Goal: Transaction & Acquisition: Purchase product/service

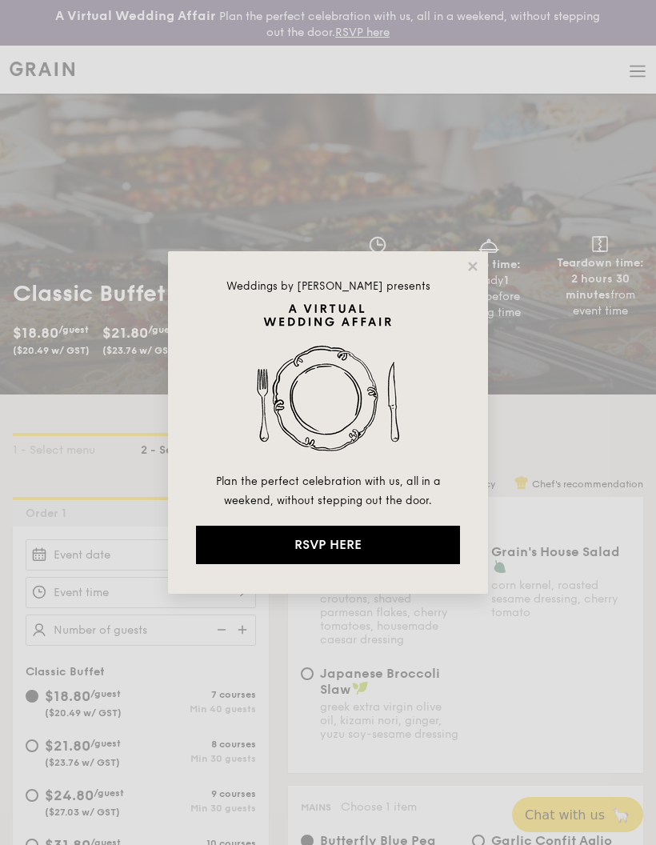
click at [467, 263] on icon at bounding box center [473, 266] width 14 height 14
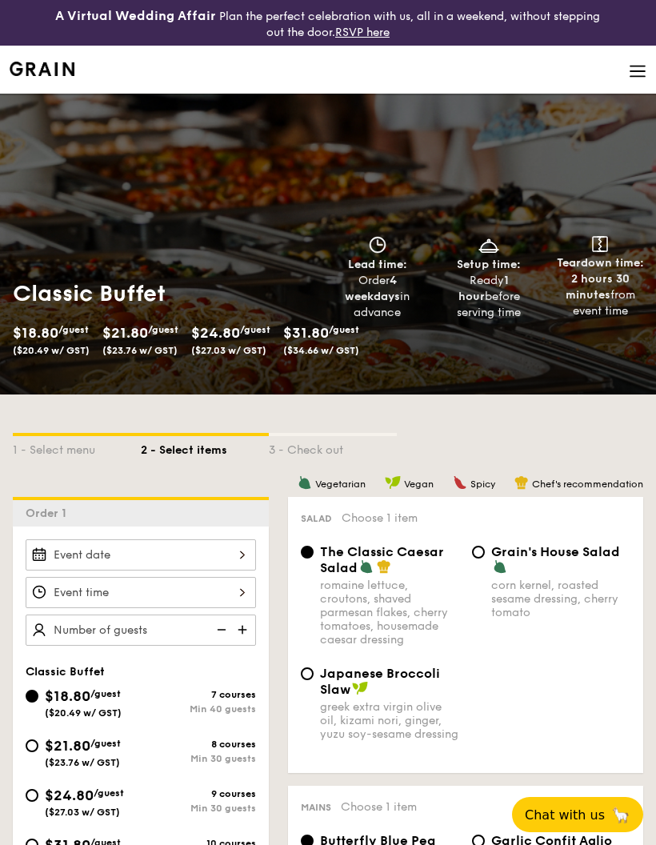
click at [146, 347] on span "($23.76 w/ GST)" at bounding box center [139, 350] width 75 height 11
click at [148, 326] on span "$21.80" at bounding box center [125, 333] width 46 height 18
click at [148, 335] on span "$21.80" at bounding box center [125, 333] width 46 height 18
click at [34, 741] on input "$21.80 /guest ($23.76 w/ GST) 8 courses Min 30 guests" at bounding box center [32, 746] width 13 height 13
radio input "true"
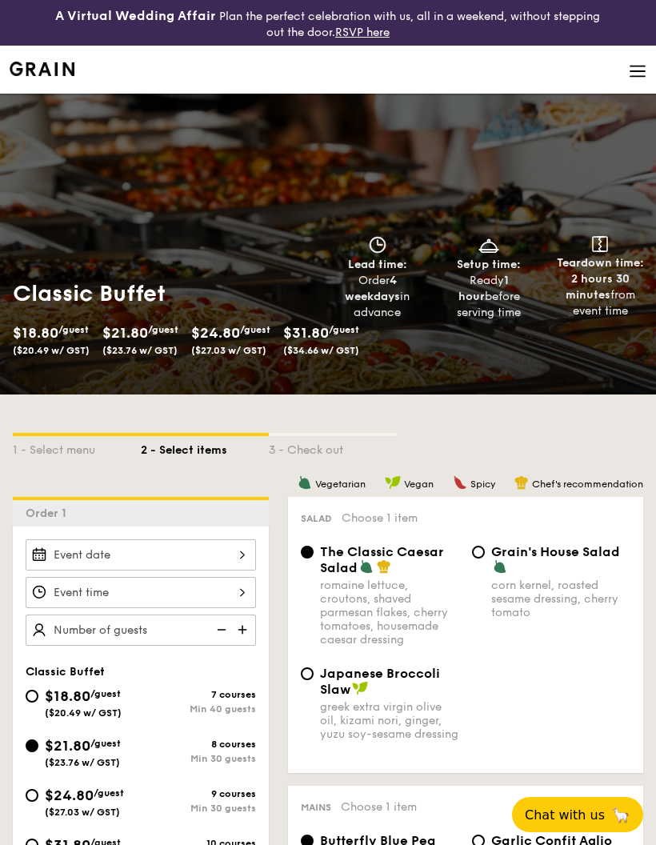
radio input "true"
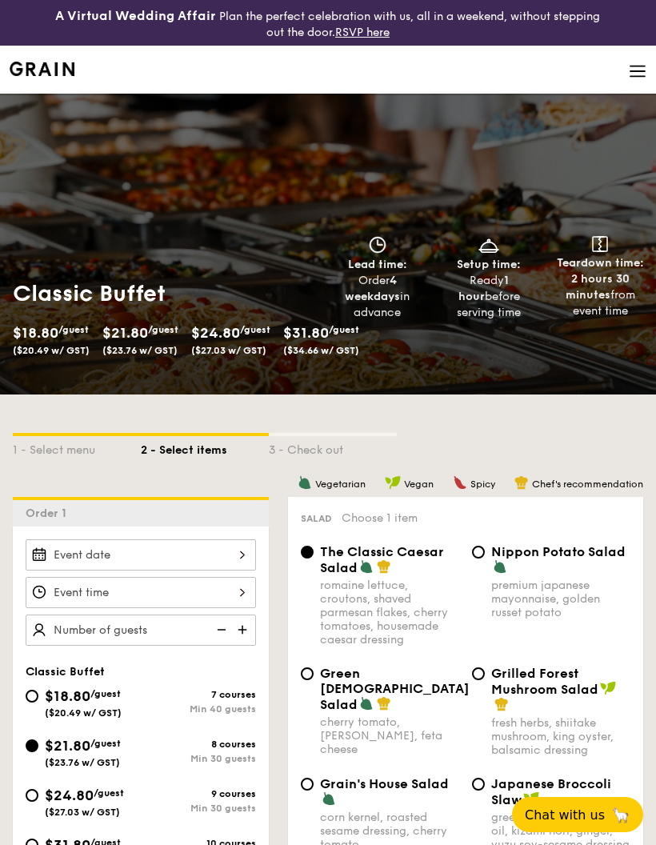
click at [86, 761] on span "($23.76 w/ GST)" at bounding box center [82, 762] width 75 height 11
click at [38, 752] on input "$21.80 /guest ($23.76 w/ GST) 8 courses Min 30 guests" at bounding box center [32, 746] width 13 height 13
click at [241, 555] on div at bounding box center [141, 554] width 231 height 31
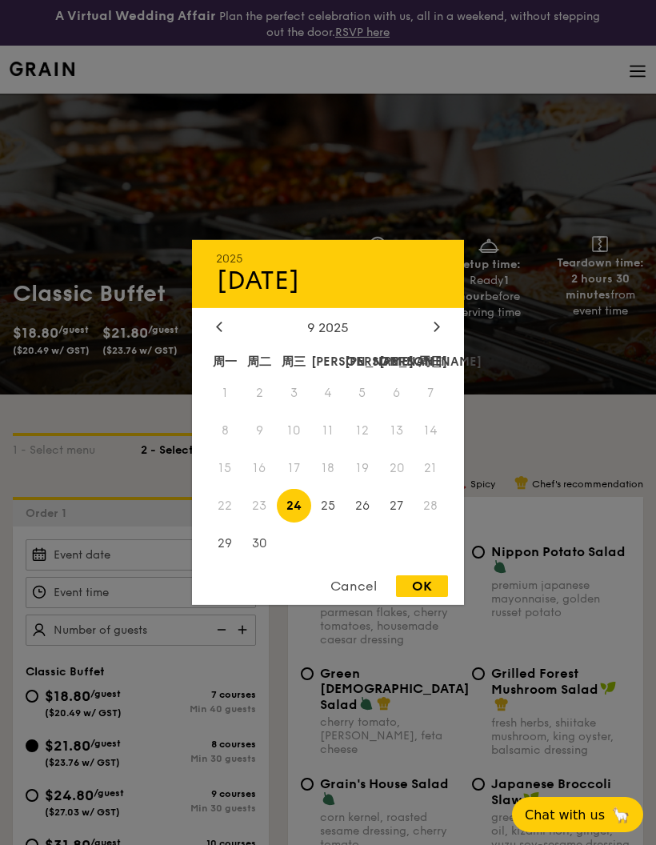
click at [363, 508] on span "26" at bounding box center [362, 505] width 34 height 34
click at [432, 591] on div "OK" at bounding box center [422, 586] width 52 height 22
type input "[DATE]"
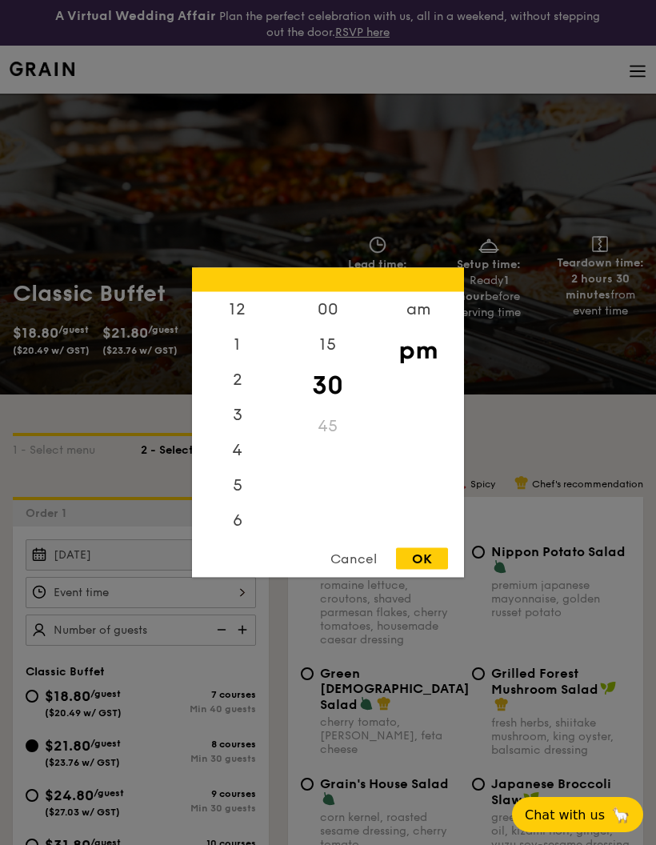
scroll to position [76, 0]
click at [239, 455] on div "6" at bounding box center [237, 444] width 90 height 35
click at [332, 316] on div "00" at bounding box center [328, 309] width 90 height 35
click at [335, 389] on div "30" at bounding box center [328, 391] width 90 height 35
click at [437, 553] on div "OK" at bounding box center [422, 559] width 52 height 22
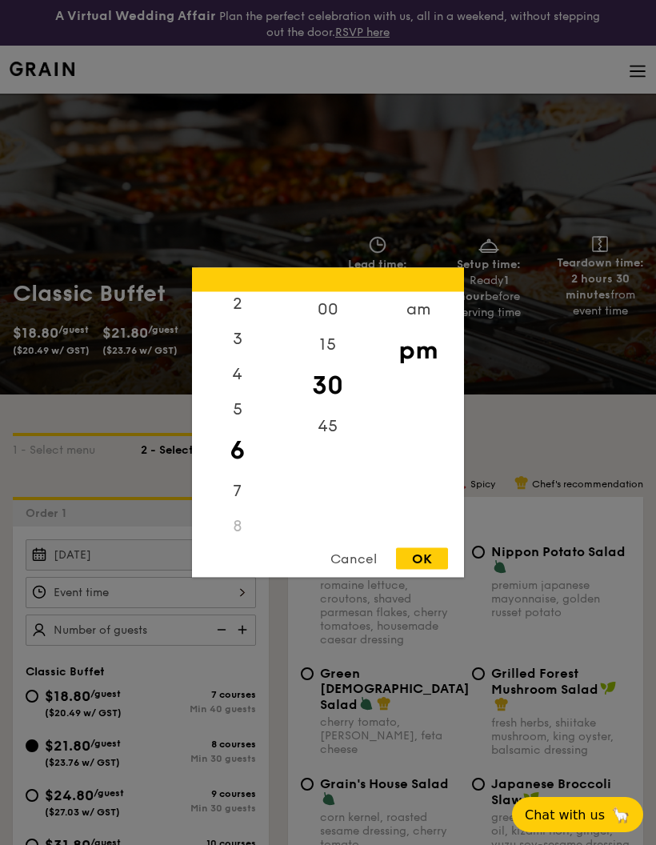
type input "6:30PM"
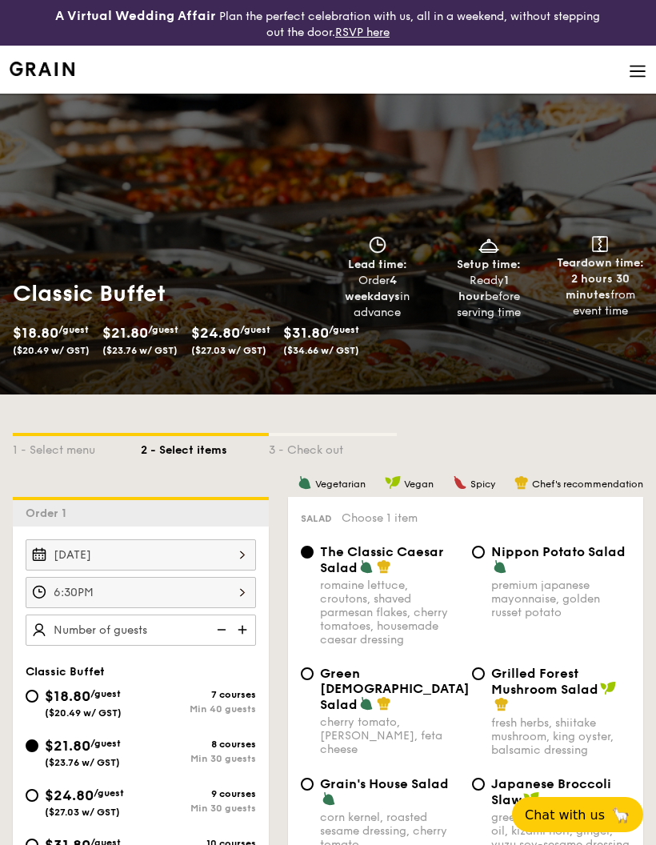
click at [246, 633] on img at bounding box center [244, 630] width 24 height 30
click at [244, 630] on img at bounding box center [244, 630] width 24 height 30
click at [239, 635] on img at bounding box center [244, 630] width 24 height 30
click at [245, 634] on img at bounding box center [244, 630] width 24 height 30
click at [219, 636] on img at bounding box center [220, 630] width 24 height 30
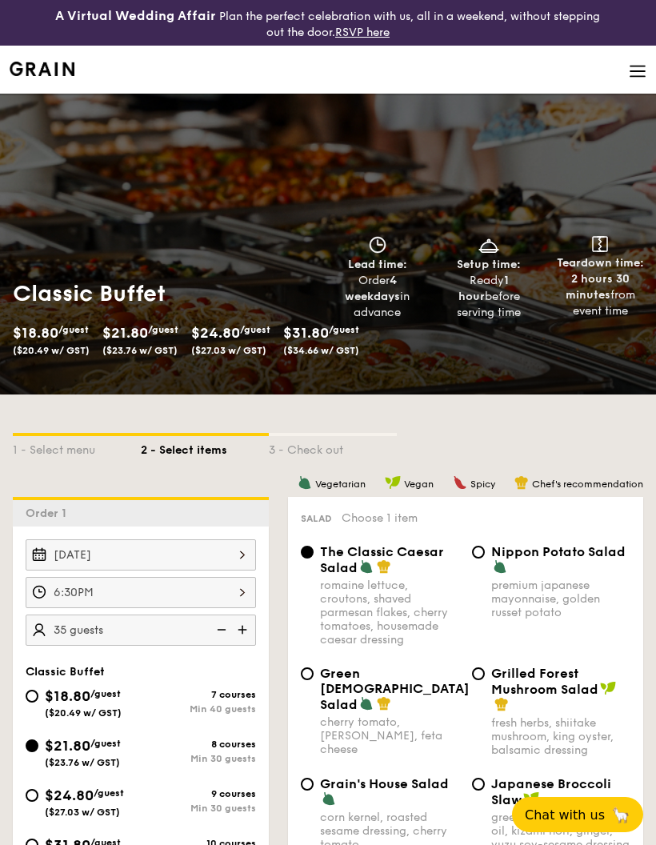
type input "30 guests"
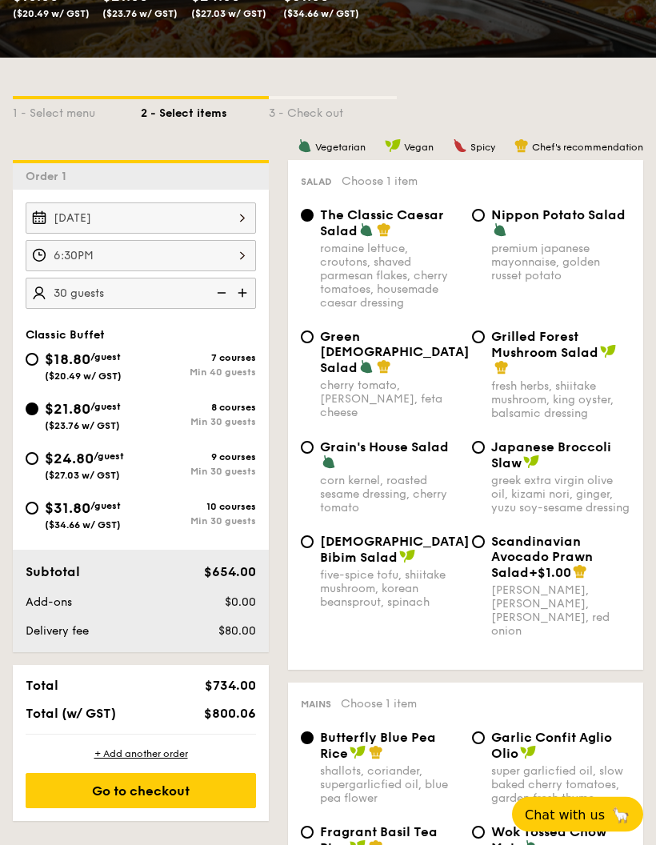
scroll to position [338, 0]
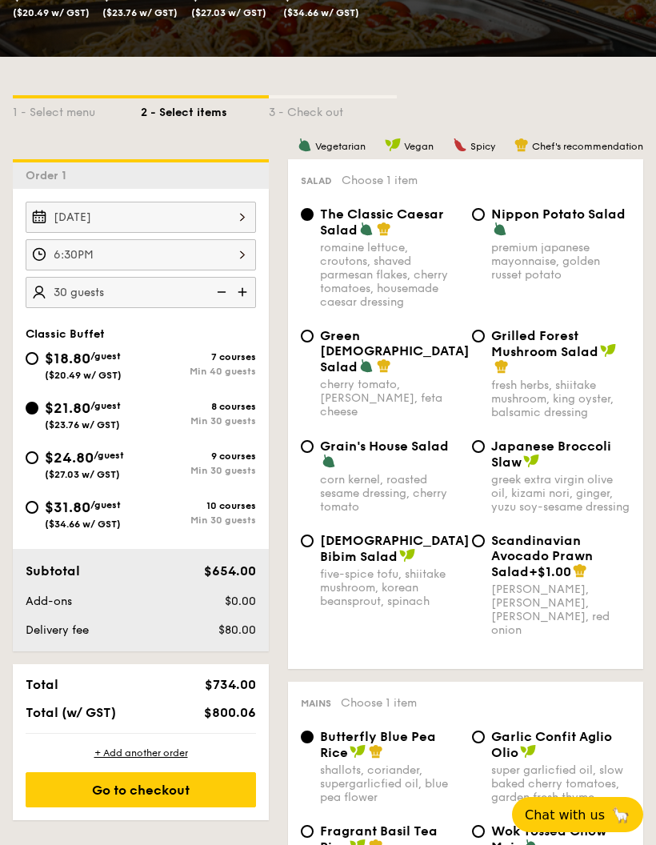
click at [306, 547] on input "Korean Bibim Salad five-spice tofu, shiitake mushroom, korean beansprout, spina…" at bounding box center [307, 541] width 13 height 13
radio input "true"
click at [478, 339] on input "Grilled Forest Mushroom Salad fresh herbs, shiitake mushroom, king oyster, bals…" at bounding box center [478, 336] width 13 height 13
radio input "true"
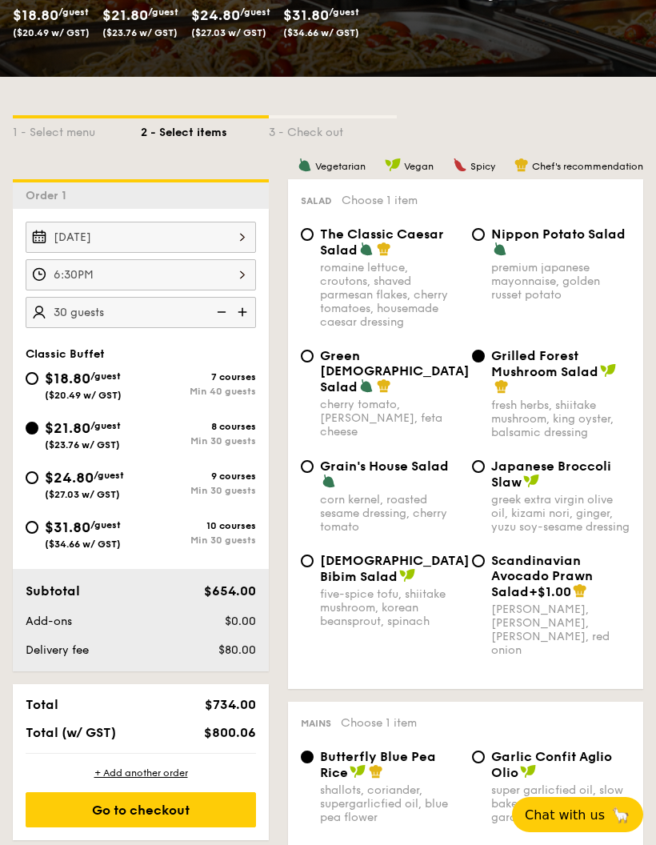
scroll to position [317, 0]
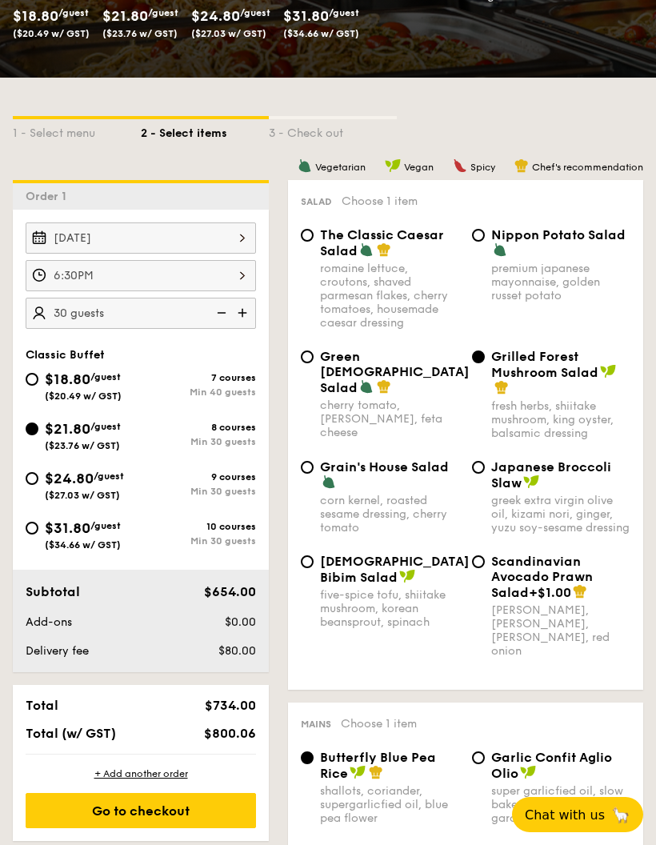
click at [309, 361] on input "Green Goddess Salad cherry tomato, [PERSON_NAME], feta cheese" at bounding box center [307, 357] width 13 height 13
radio input "true"
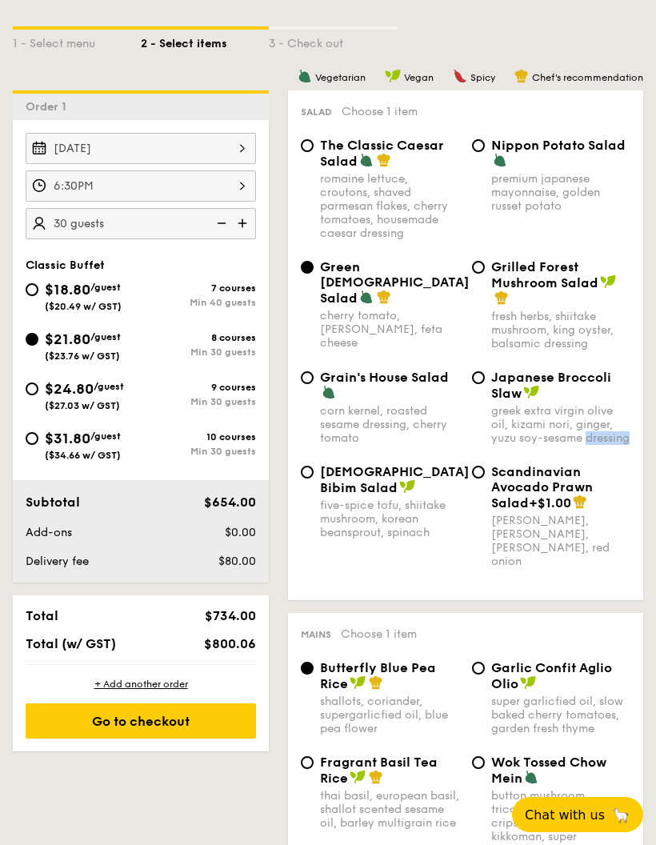
scroll to position [403, 0]
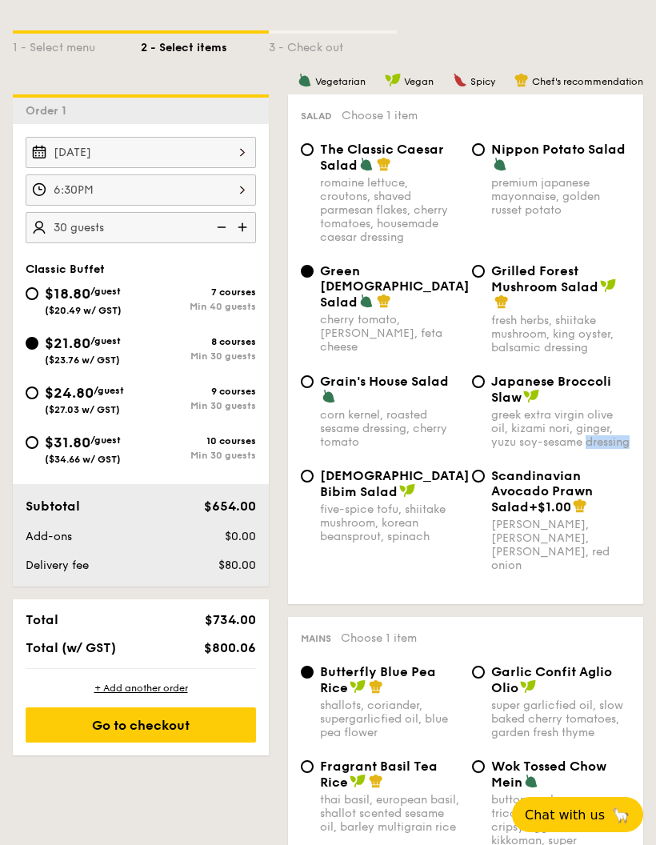
click at [303, 154] on input "The Classic Caesar Salad romaine lettuce, croutons, shaved parmesan flakes, che…" at bounding box center [307, 149] width 13 height 13
radio input "true"
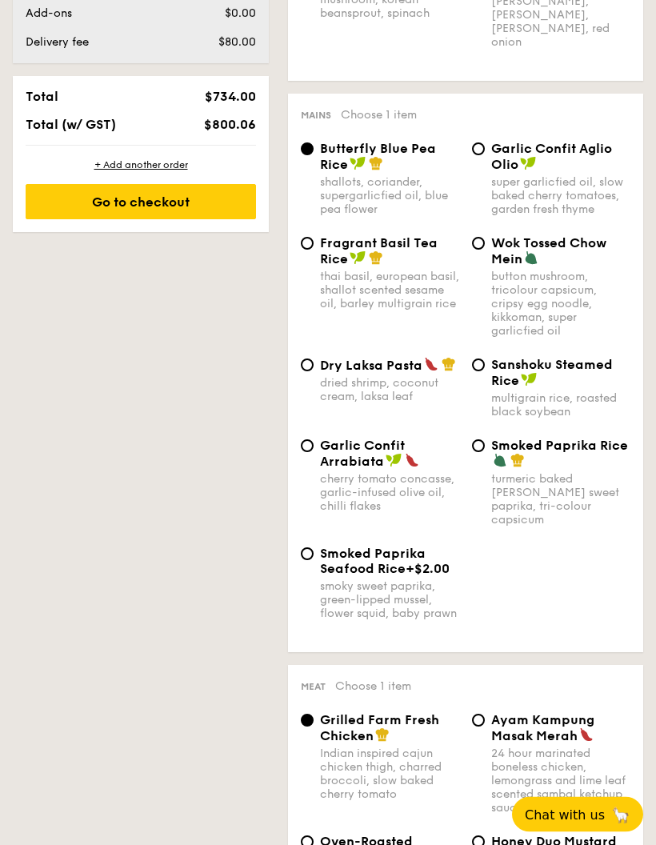
scroll to position [926, 0]
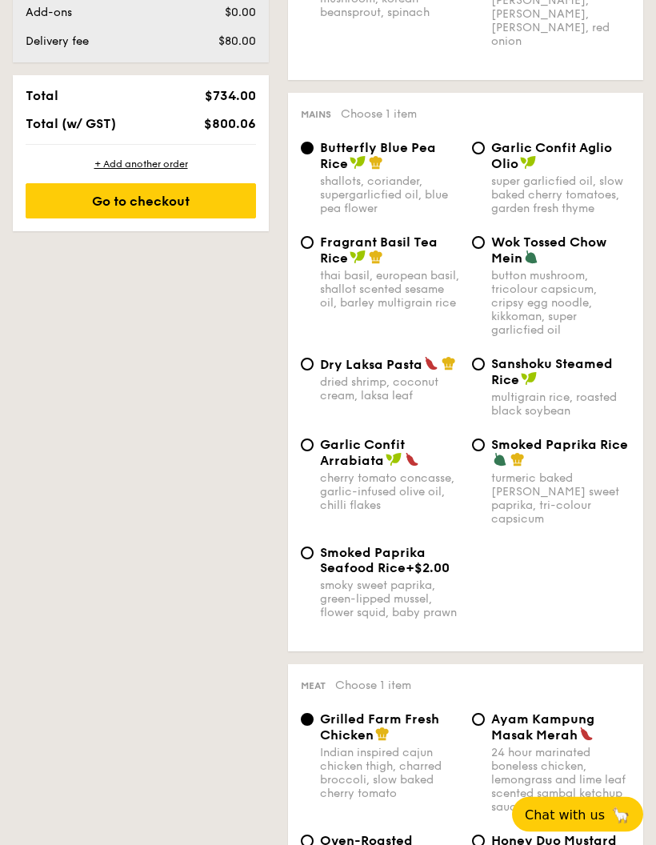
click at [406, 267] on div "Fragrant Basil Tea Rice" at bounding box center [389, 250] width 139 height 31
click at [314, 250] on input "Fragrant Basil Tea Rice thai basil, european basil, shallot scented sesame oil,…" at bounding box center [307, 243] width 13 height 13
radio input "true"
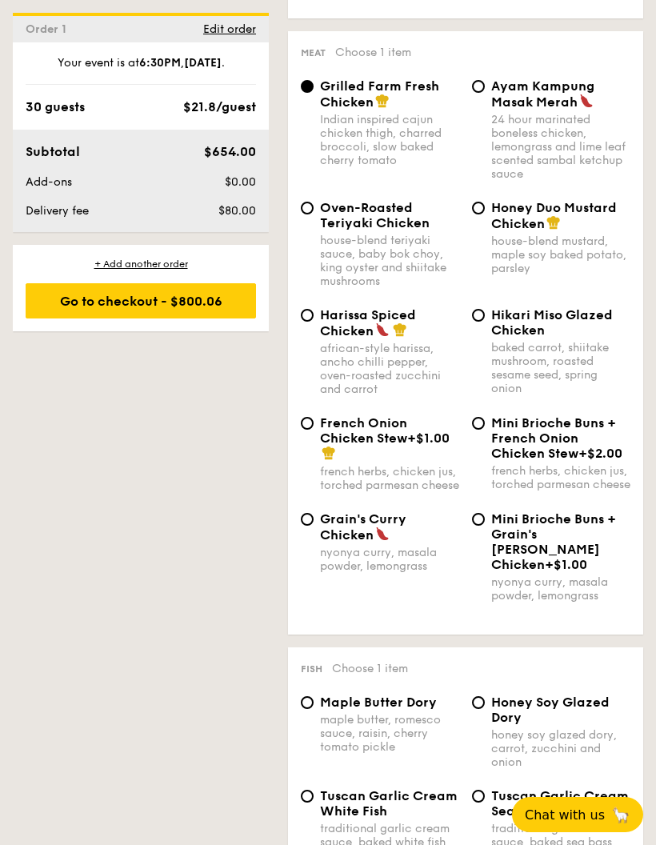
scroll to position [1561, 0]
click at [481, 321] on input "Hikari Miso Glazed Chicken baked carrot, shiitake mushroom, roasted sesame seed…" at bounding box center [478, 314] width 13 height 13
radio input "true"
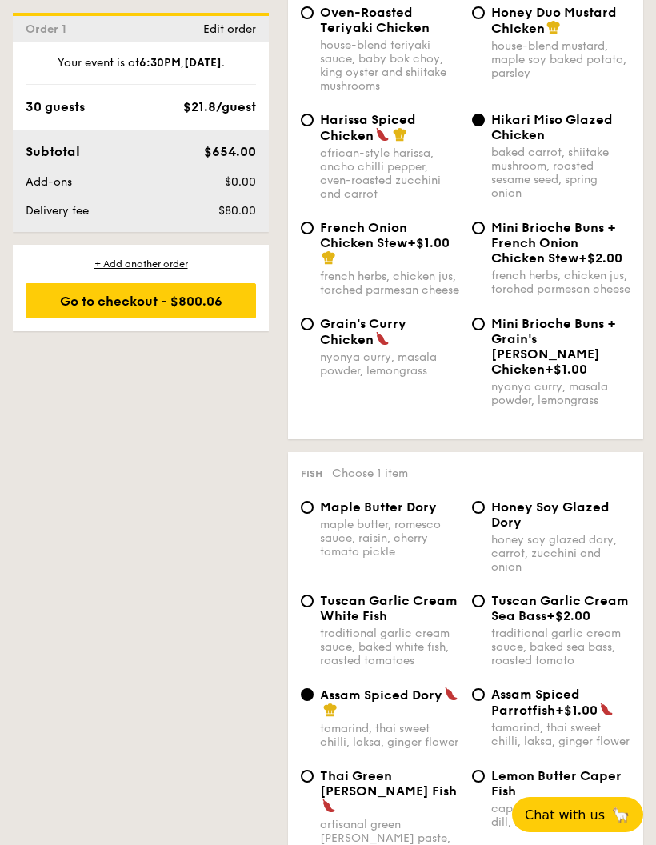
scroll to position [1778, 0]
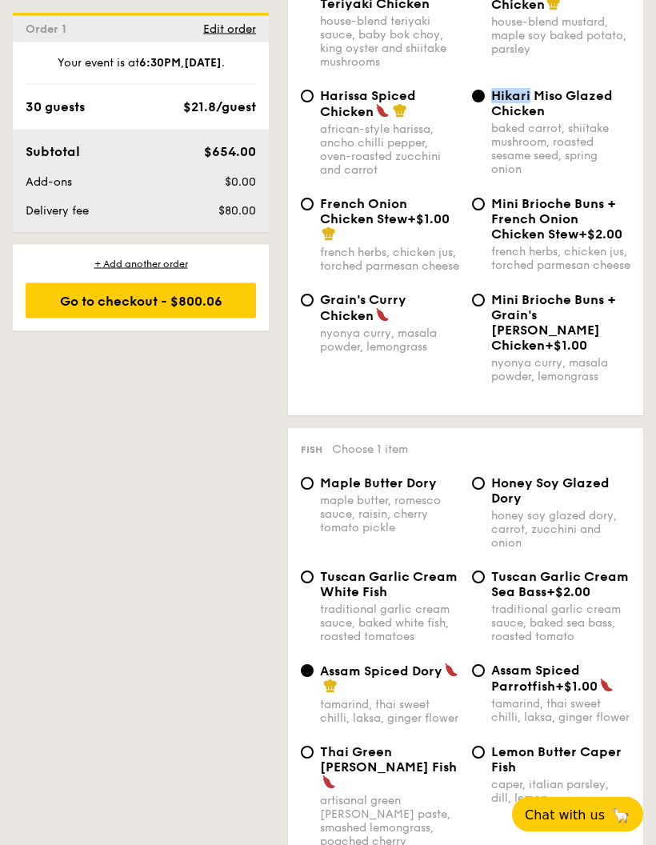
click at [599, 150] on div "baked carrot, shiitake mushroom, roasted sesame seed, spring onion" at bounding box center [560, 149] width 139 height 54
click at [485, 103] on input "Hikari Miso Glazed Chicken baked carrot, shiitake mushroom, roasted sesame seed…" at bounding box center [478, 96] width 13 height 13
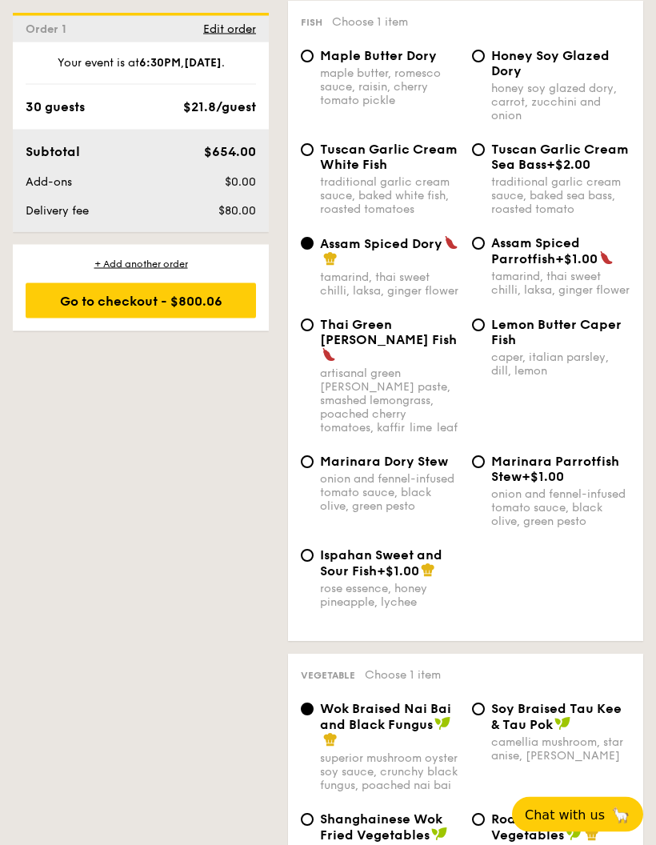
scroll to position [2207, 0]
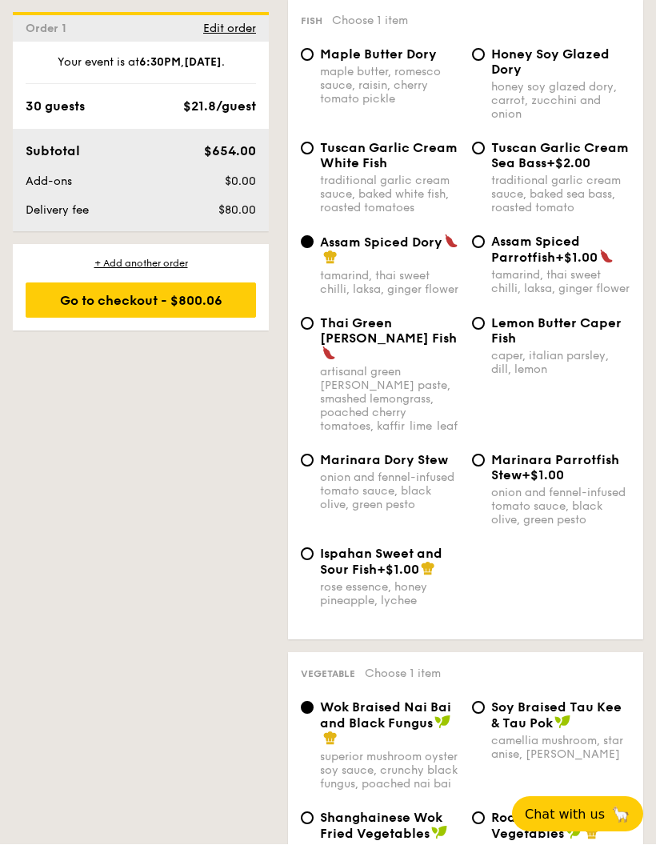
click at [299, 88] on div "Maple Butter Dory maple butter, romesco sauce, raisin, cherry tomato pickle" at bounding box center [380, 76] width 171 height 59
click at [303, 87] on div "Maple Butter Dory maple butter, romesco sauce, raisin, cherry tomato pickle" at bounding box center [380, 76] width 171 height 59
click at [311, 62] on input "Maple Butter Dory maple butter, romesco sauce, raisin, cherry tomato pickle" at bounding box center [307, 55] width 13 height 13
radio input "true"
click at [291, 259] on div "Fish Choose 1 item Maple Butter Dory maple butter, romesco sauce, raisin, cherr…" at bounding box center [465, 320] width 355 height 640
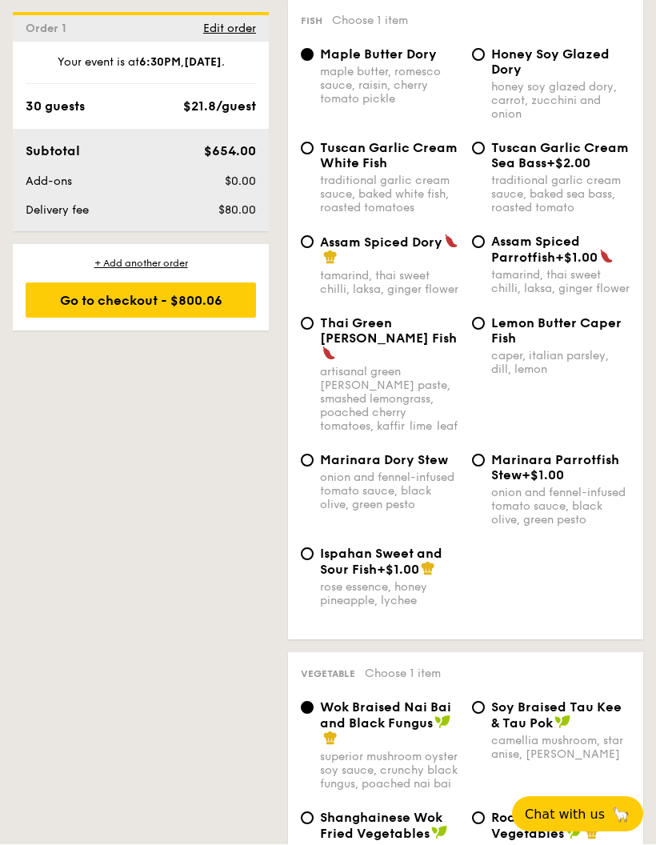
click at [309, 249] on input "Assam Spiced Dory tamarind, thai sweet chilli, laksa, ginger flower" at bounding box center [307, 242] width 13 height 13
radio input "true"
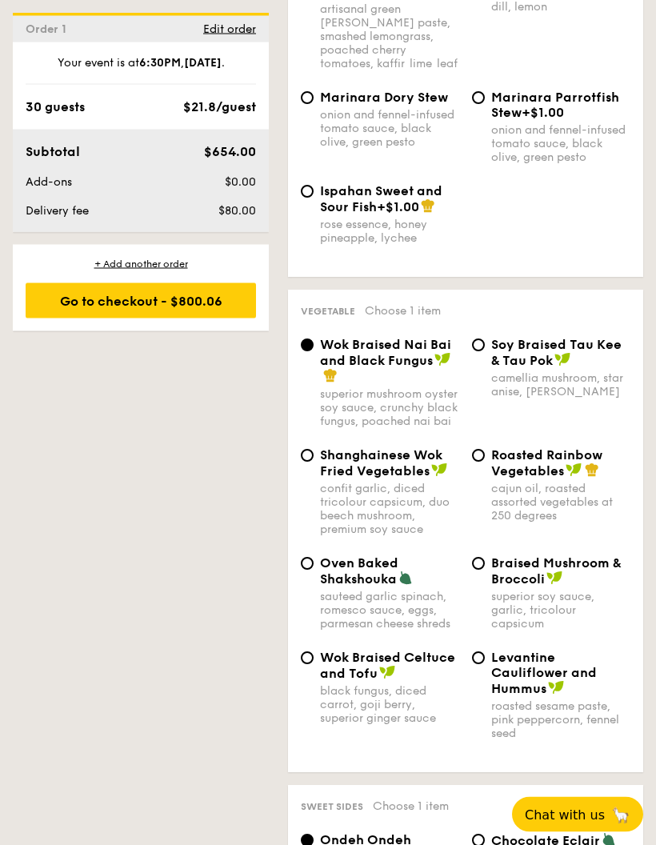
scroll to position [2668, 0]
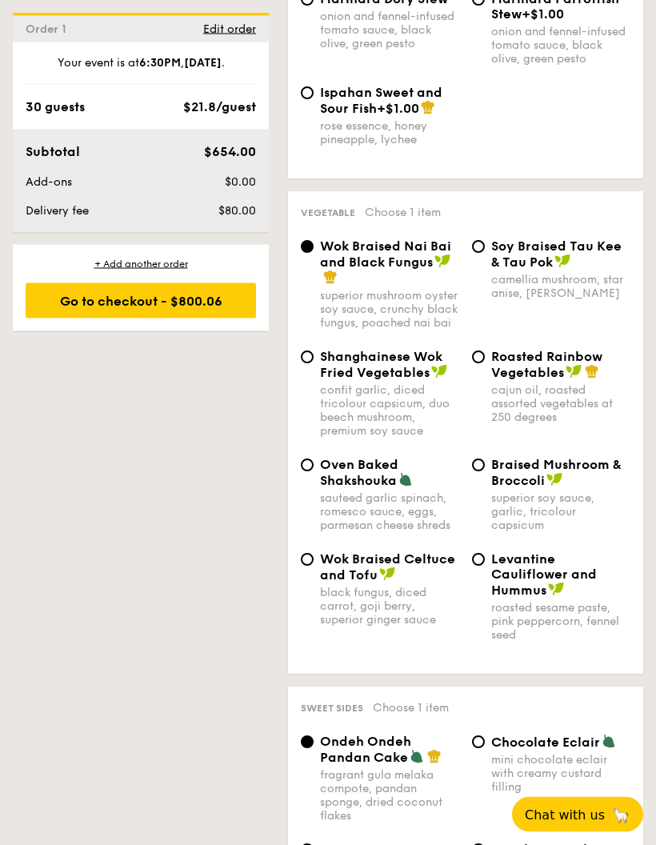
click at [481, 364] on input "Roasted Rainbow Vegetables cajun oil, roasted assorted vegetables at 250 degrees" at bounding box center [478, 357] width 13 height 13
radio input "true"
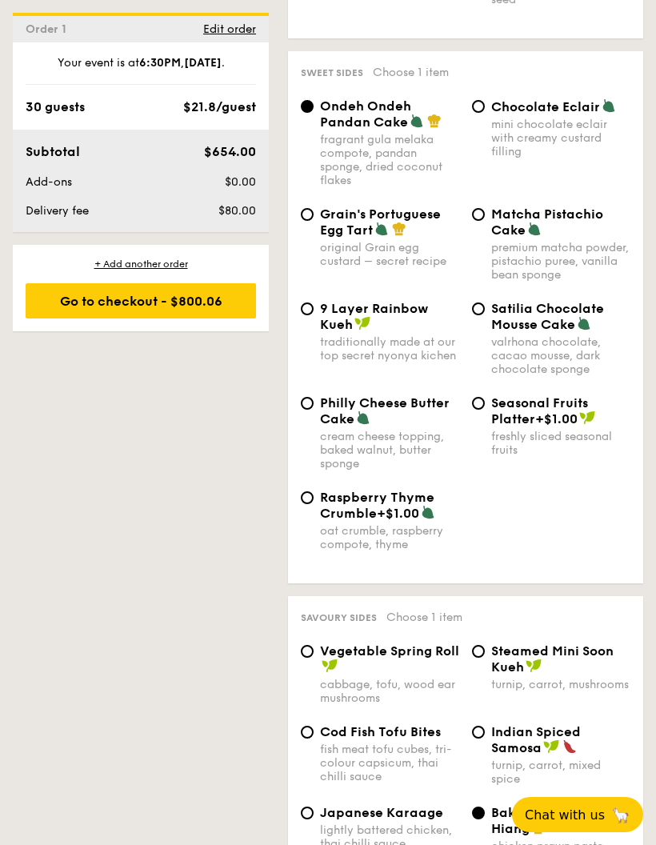
scroll to position [3305, 0]
click at [477, 315] on input "Satilia Chocolate Mousse Cake valrhona chocolate, cacao mousse, dark chocolate …" at bounding box center [478, 309] width 13 height 13
radio input "true"
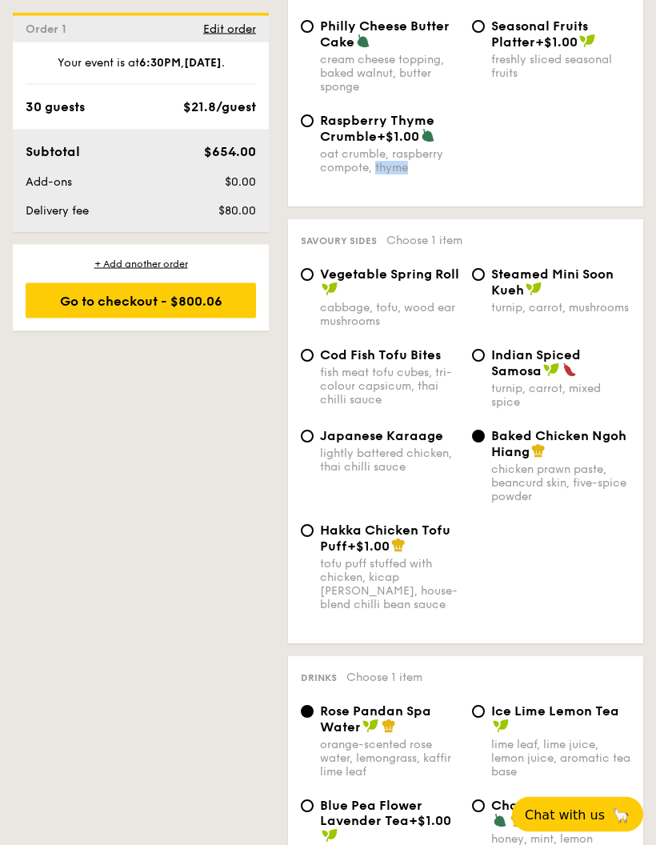
scroll to position [3682, 0]
click at [554, 621] on div "Hakka Chicken Tofu Puff +$1.00 tofu puff stuffed with chicken, kicap [PERSON_NA…" at bounding box center [466, 577] width 343 height 108
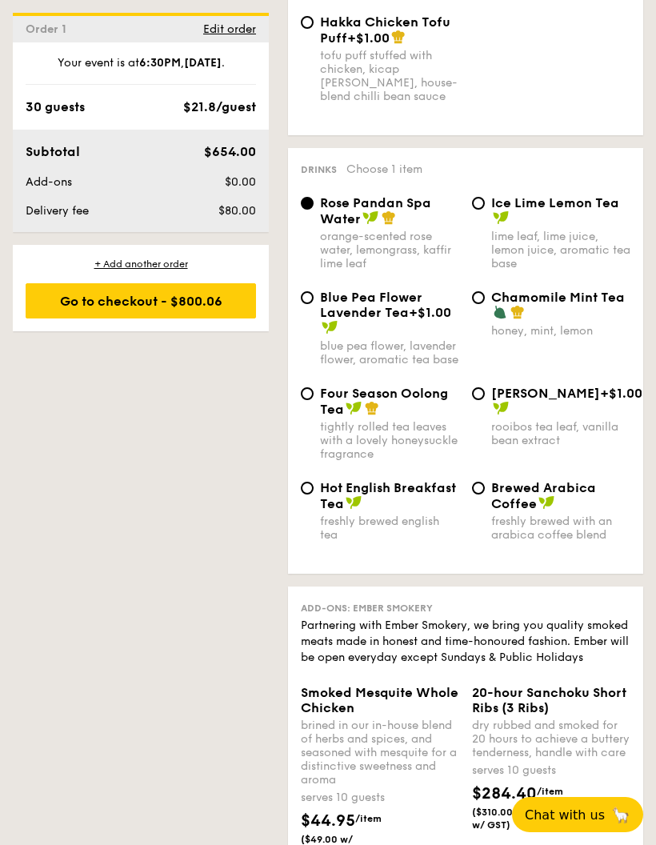
scroll to position [4196, 0]
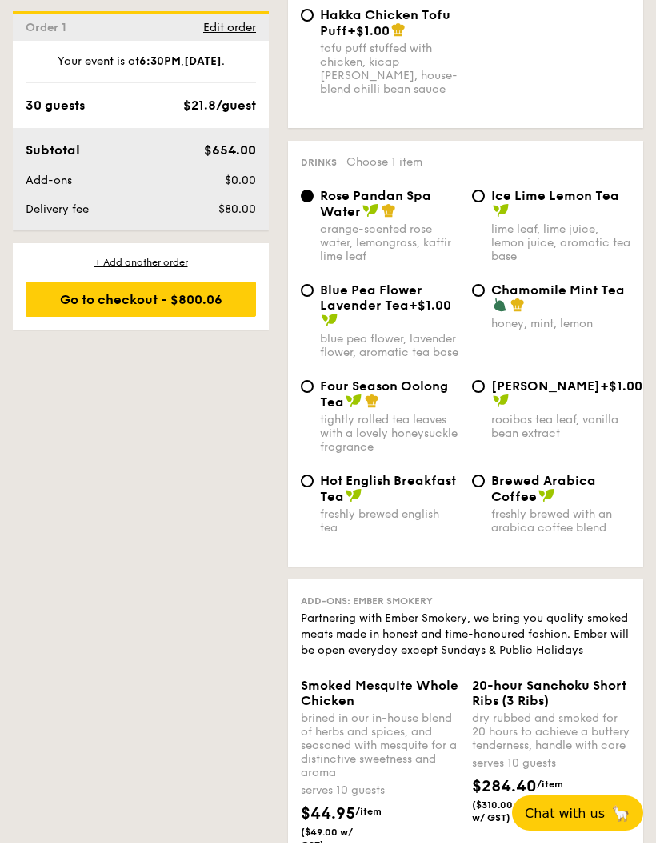
click at [478, 299] on input "Chamomile Mint Tea honey, mint, lemon" at bounding box center [478, 292] width 13 height 13
radio input "true"
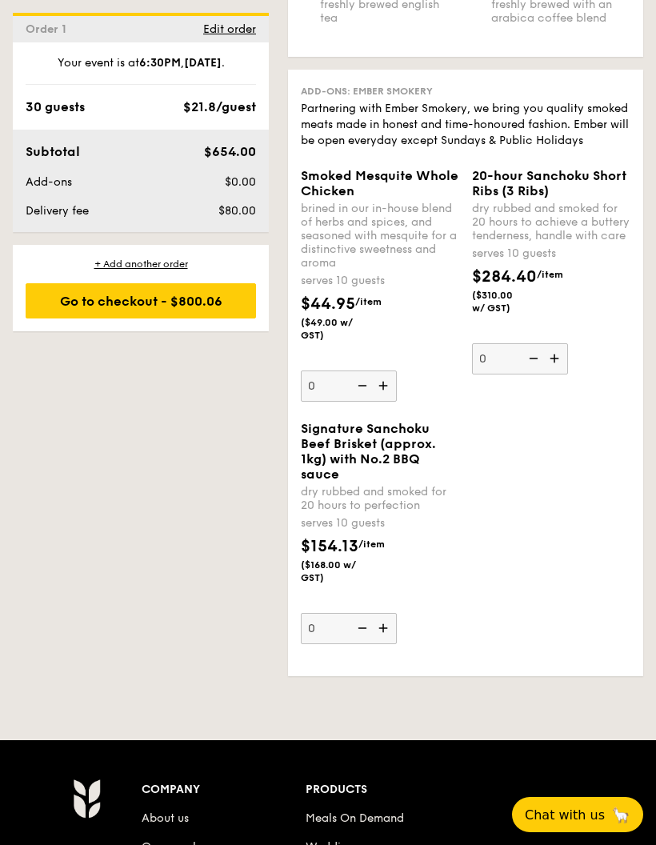
scroll to position [4680, 0]
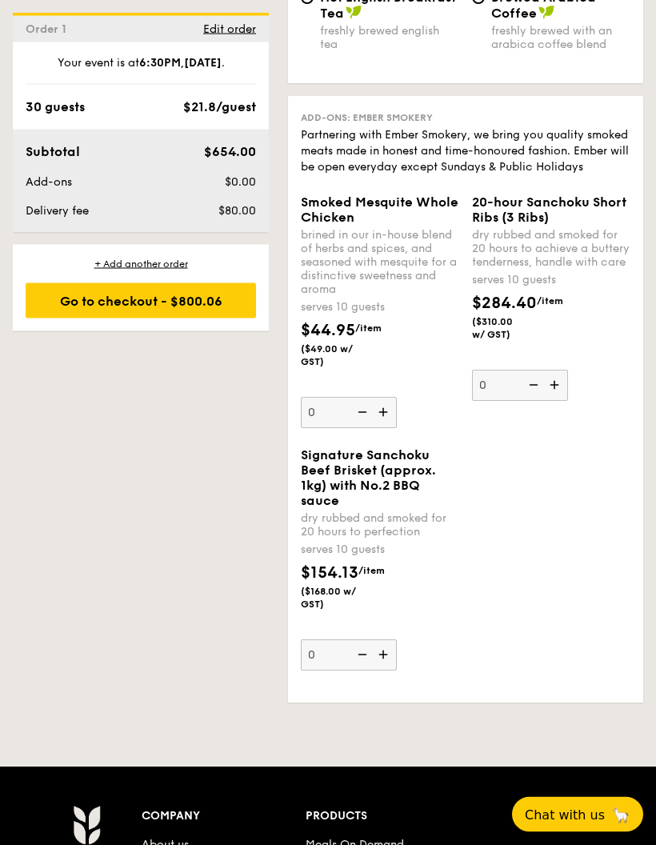
click at [169, 267] on div "+ Add another order" at bounding box center [141, 264] width 231 height 13
radio input "true"
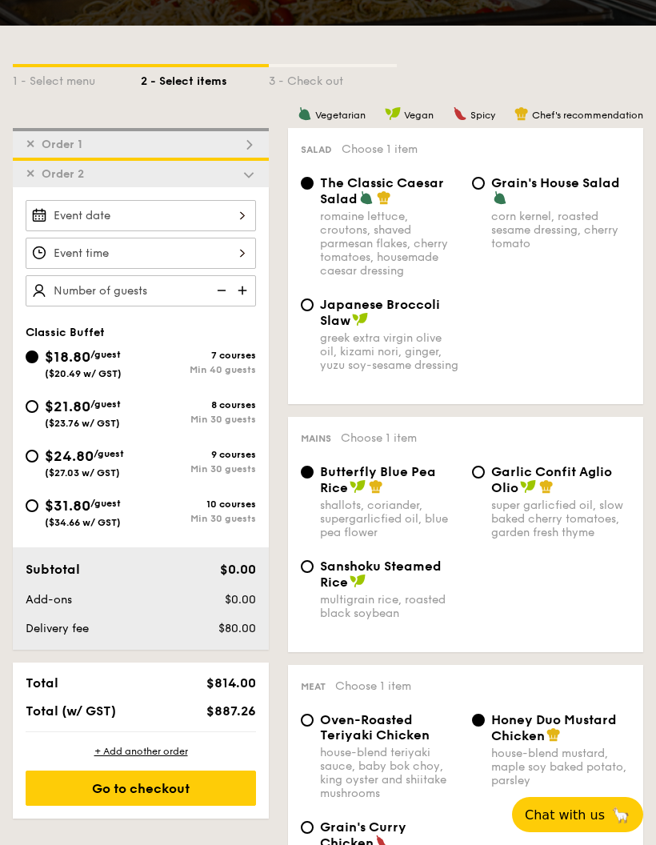
scroll to position [361, 0]
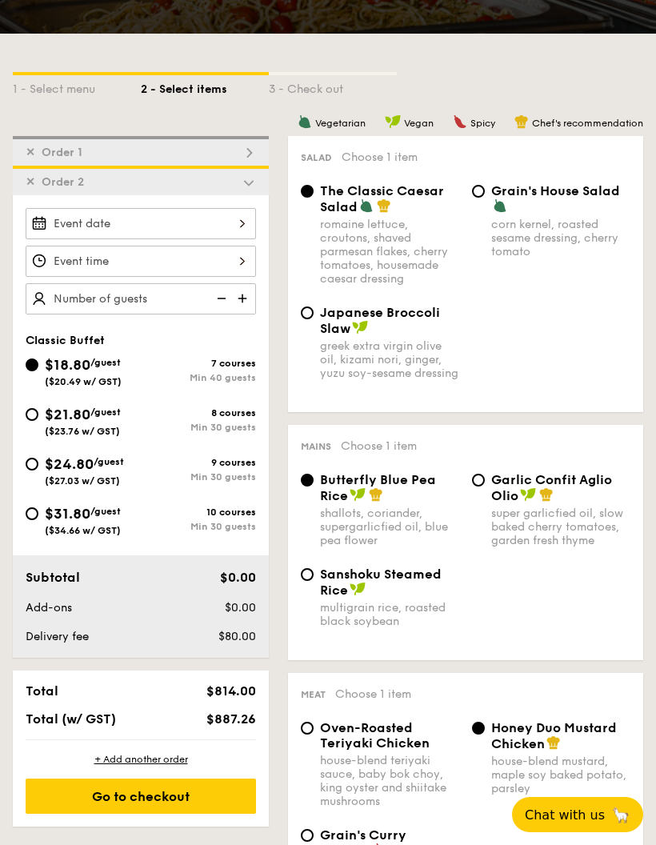
click at [34, 186] on span "✕" at bounding box center [31, 182] width 10 height 14
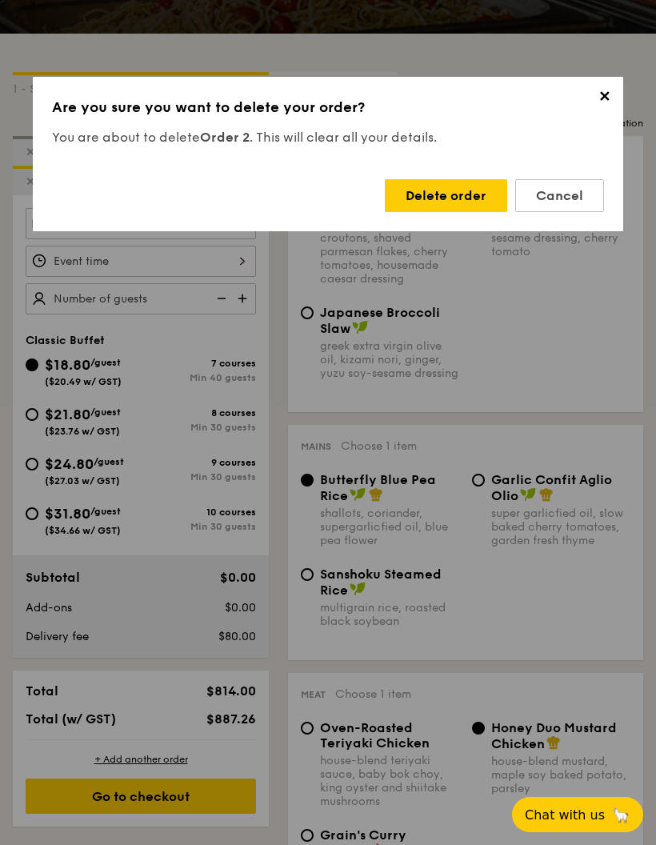
click at [468, 202] on div "Delete order" at bounding box center [446, 195] width 122 height 33
radio input "false"
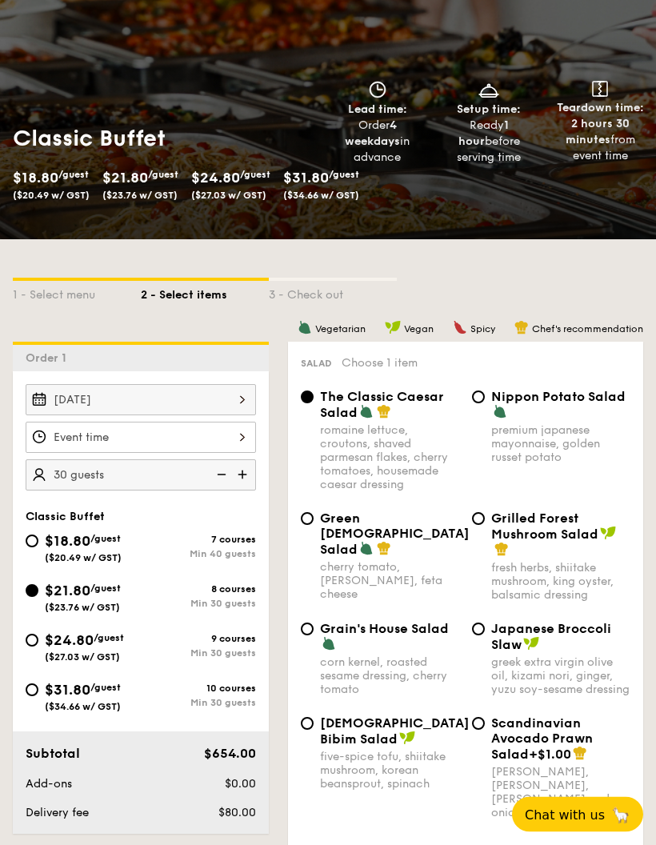
scroll to position [157, 0]
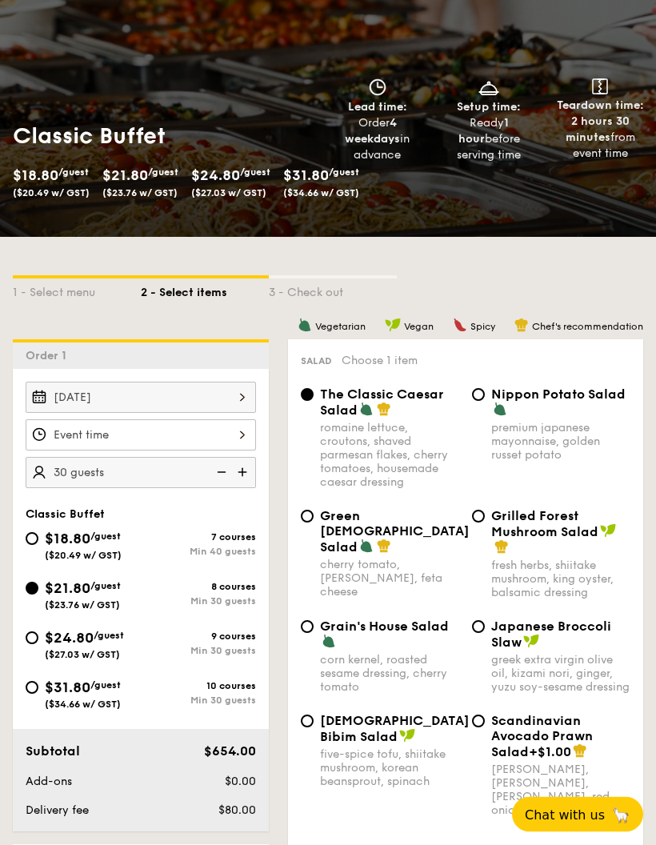
click at [230, 403] on div "[DATE]" at bounding box center [141, 398] width 231 height 31
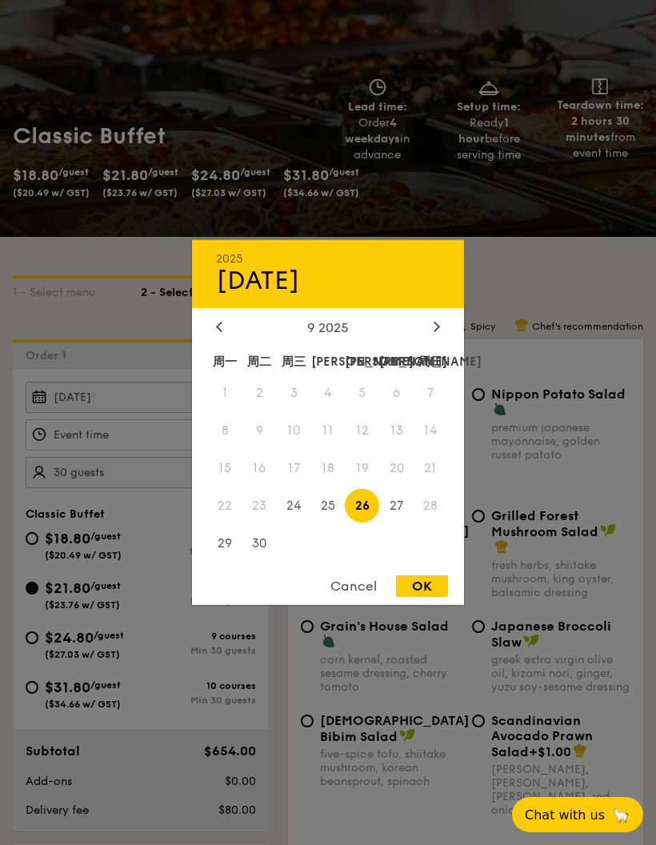
click at [451, 201] on div at bounding box center [328, 422] width 656 height 845
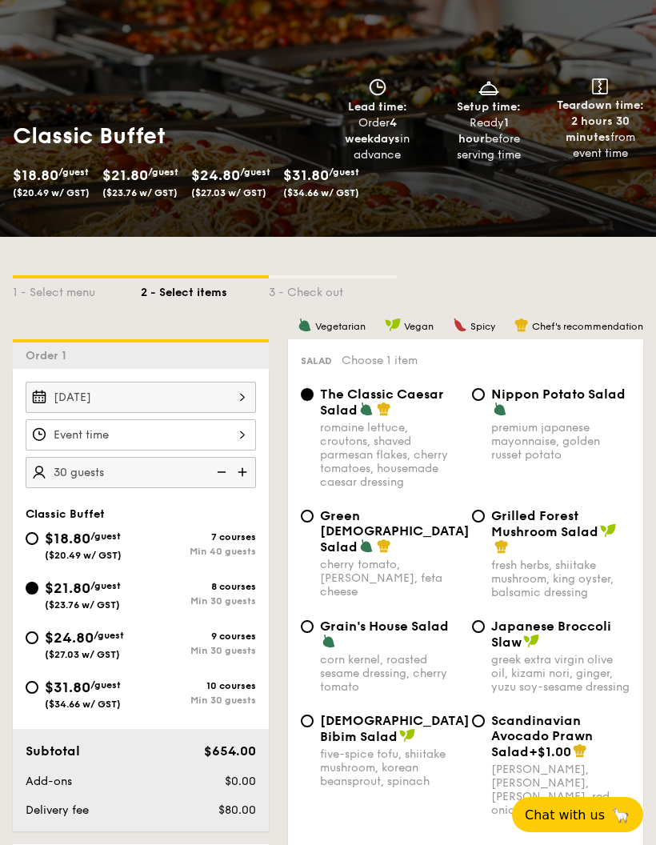
click at [232, 443] on div at bounding box center [141, 434] width 231 height 31
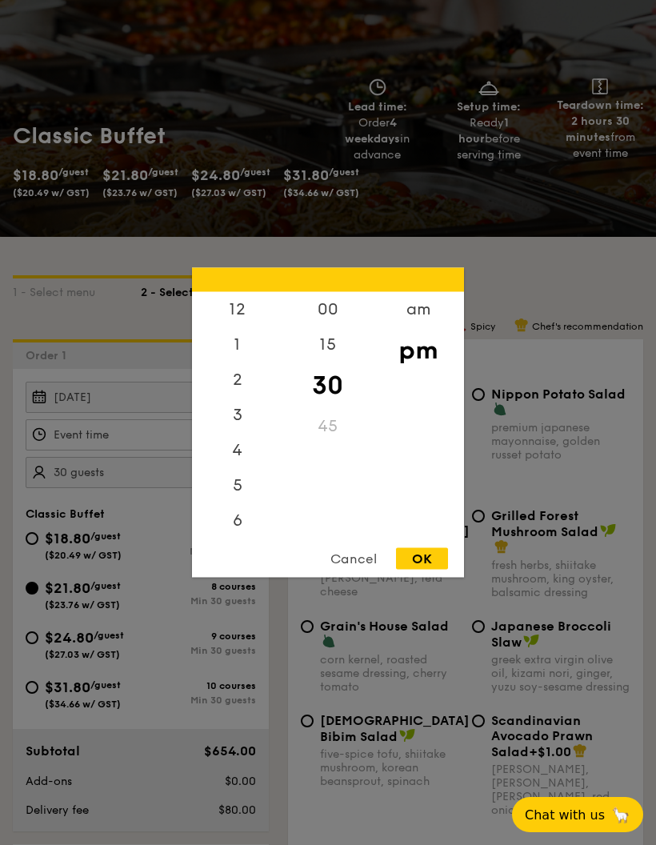
scroll to position [76, 0]
click at [451, 223] on div at bounding box center [328, 422] width 656 height 845
